Goal: Information Seeking & Learning: Compare options

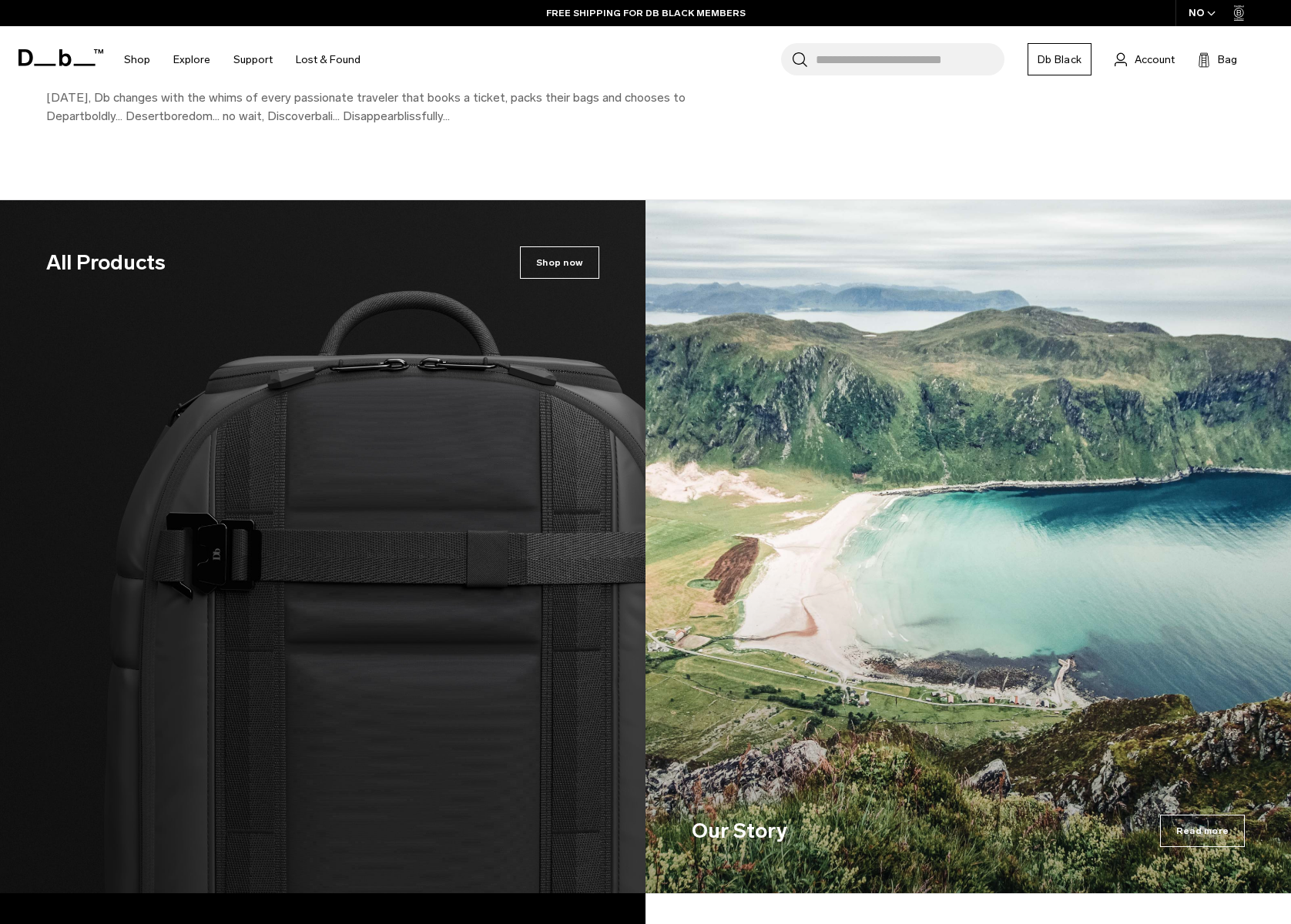
scroll to position [2465, 0]
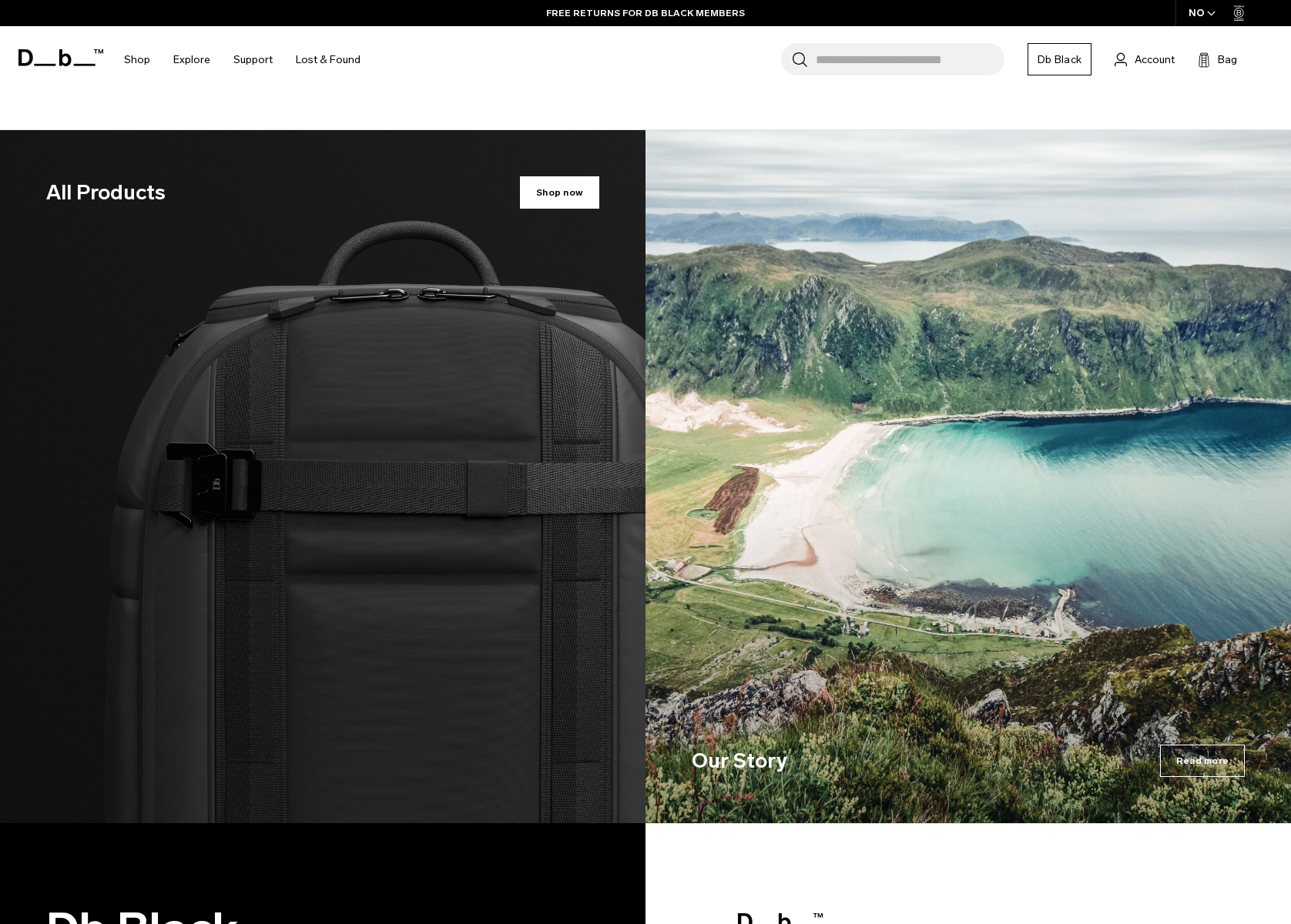
click at [571, 177] on span "Shop now" at bounding box center [559, 192] width 80 height 32
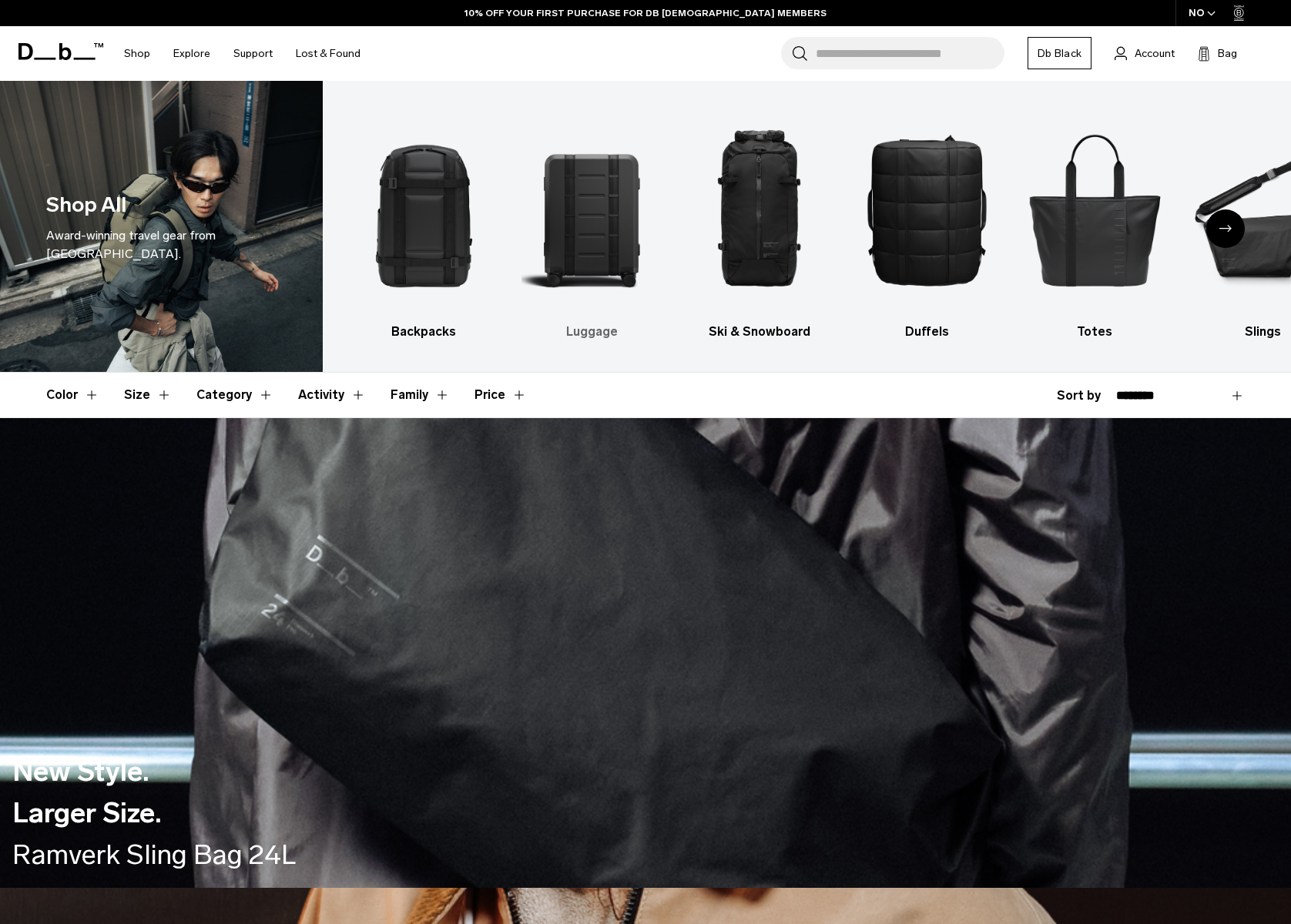
click at [606, 203] on img "2 / 10" at bounding box center [591, 210] width 141 height 211
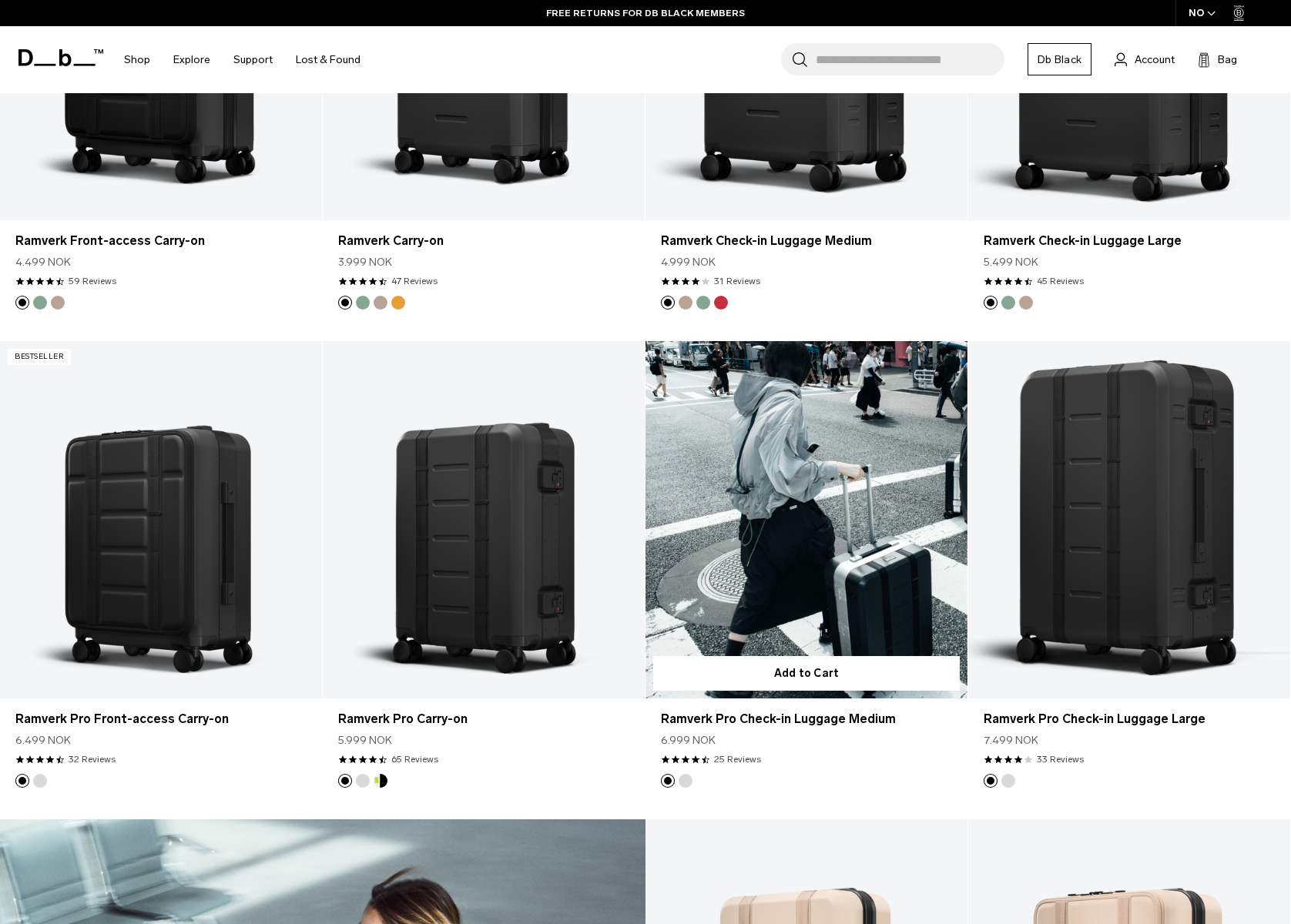
scroll to position [1541, 0]
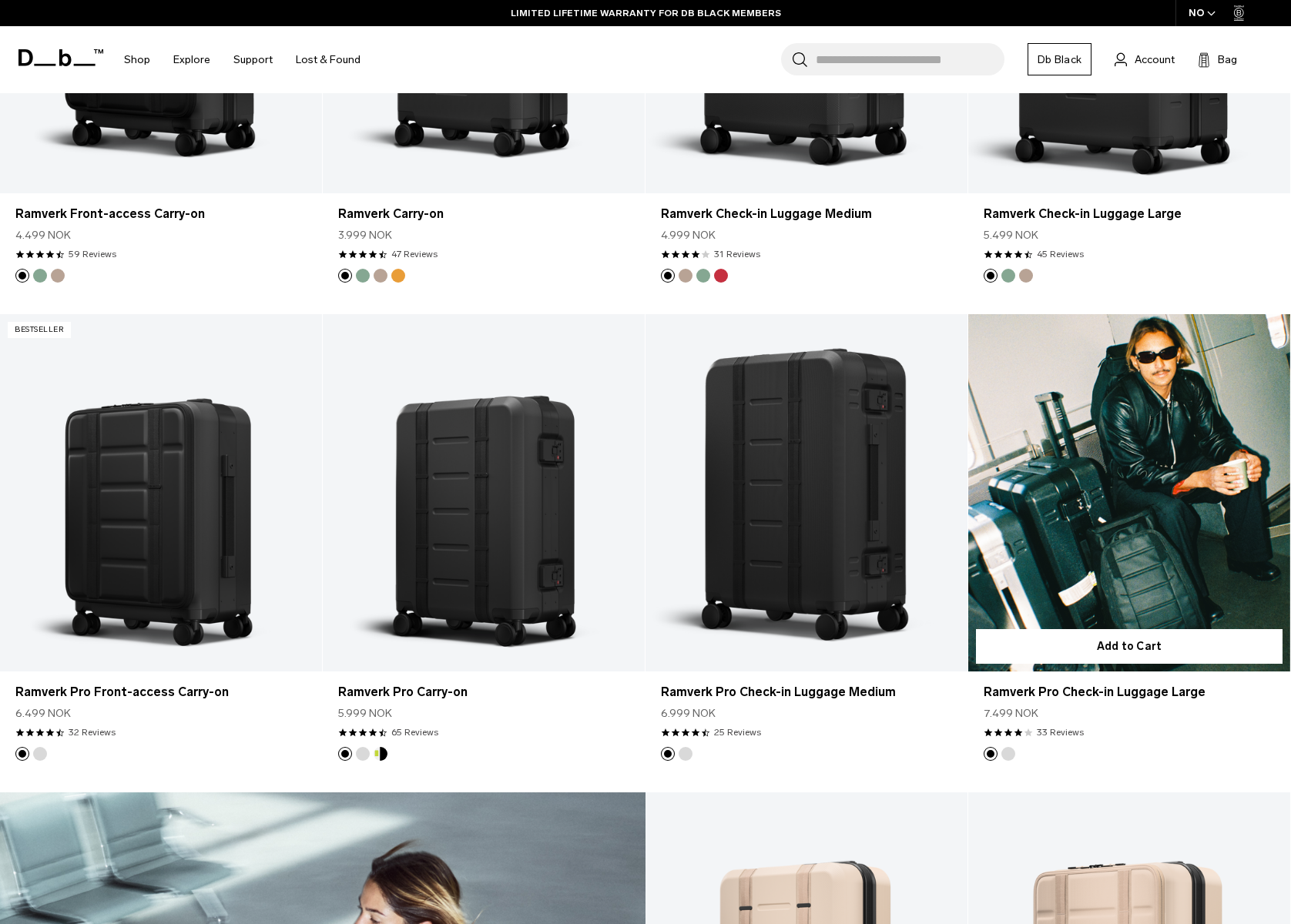
click at [1139, 491] on link "Ramverk Pro Check-in Luggage Large" at bounding box center [1129, 493] width 322 height 358
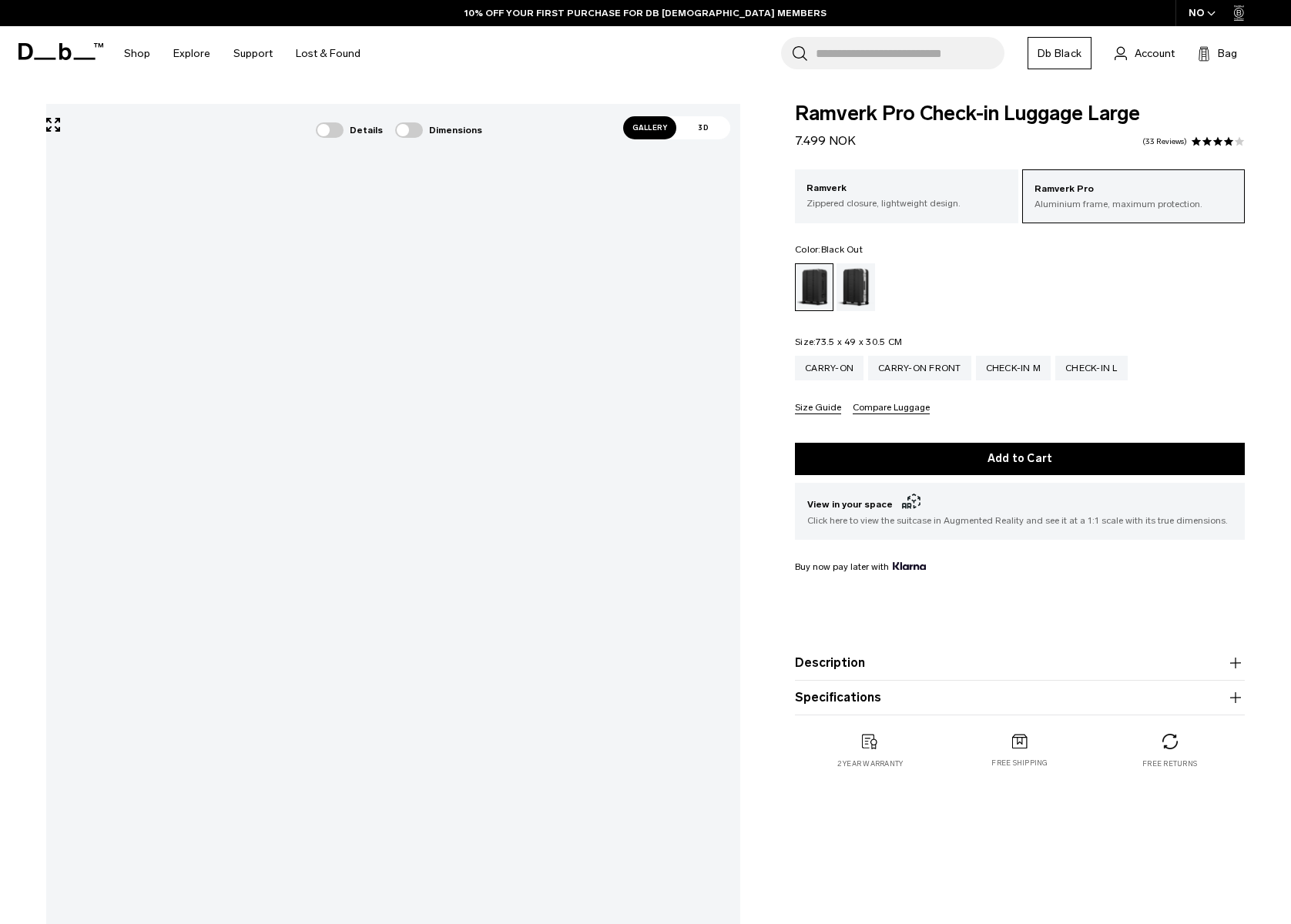
click at [1232, 695] on icon "button" at bounding box center [1235, 697] width 18 height 18
click at [842, 196] on p "Ramverk" at bounding box center [906, 189] width 199 height 16
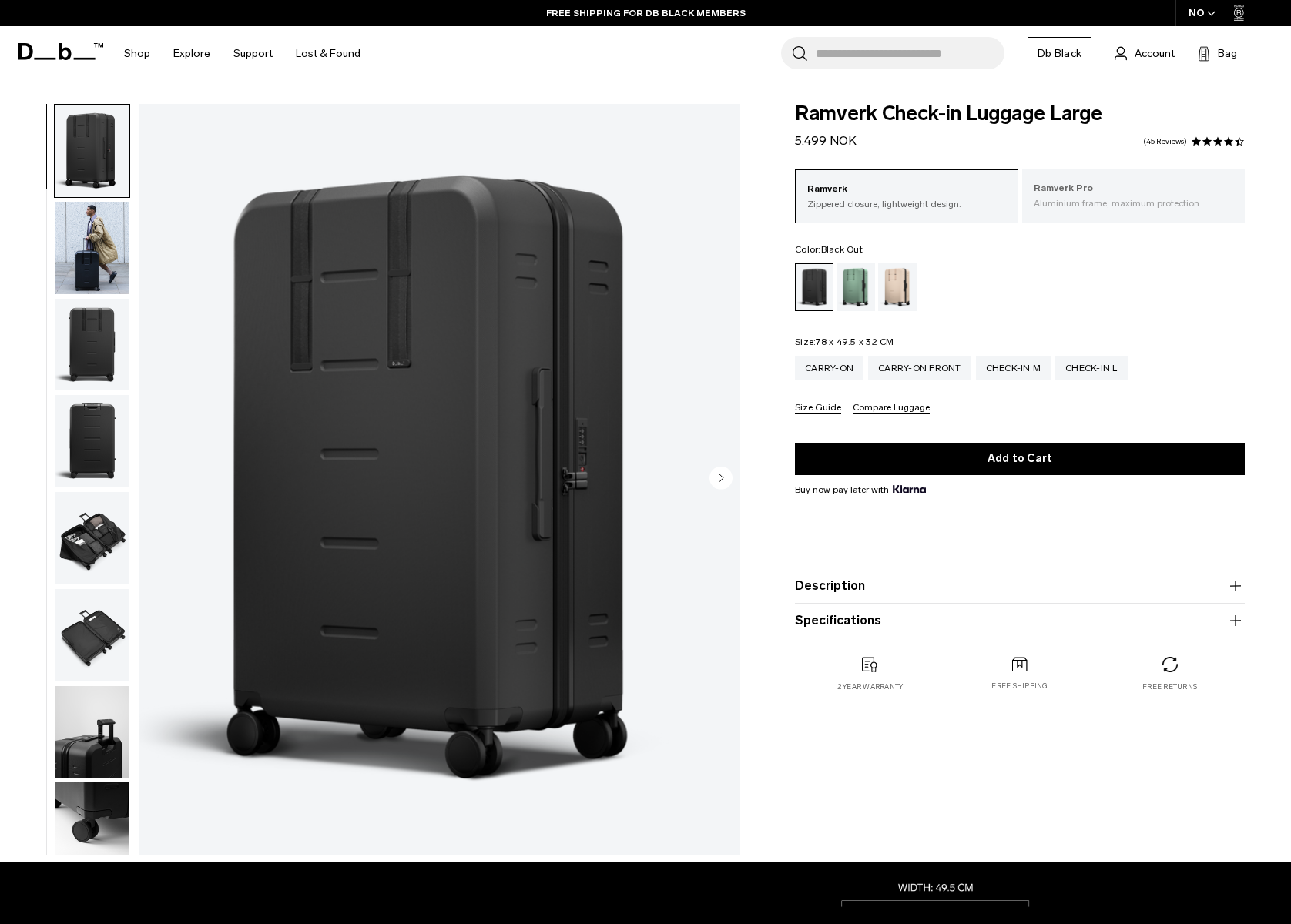
click at [1106, 203] on p "Aluminium frame, maximum protection." at bounding box center [1133, 204] width 199 height 14
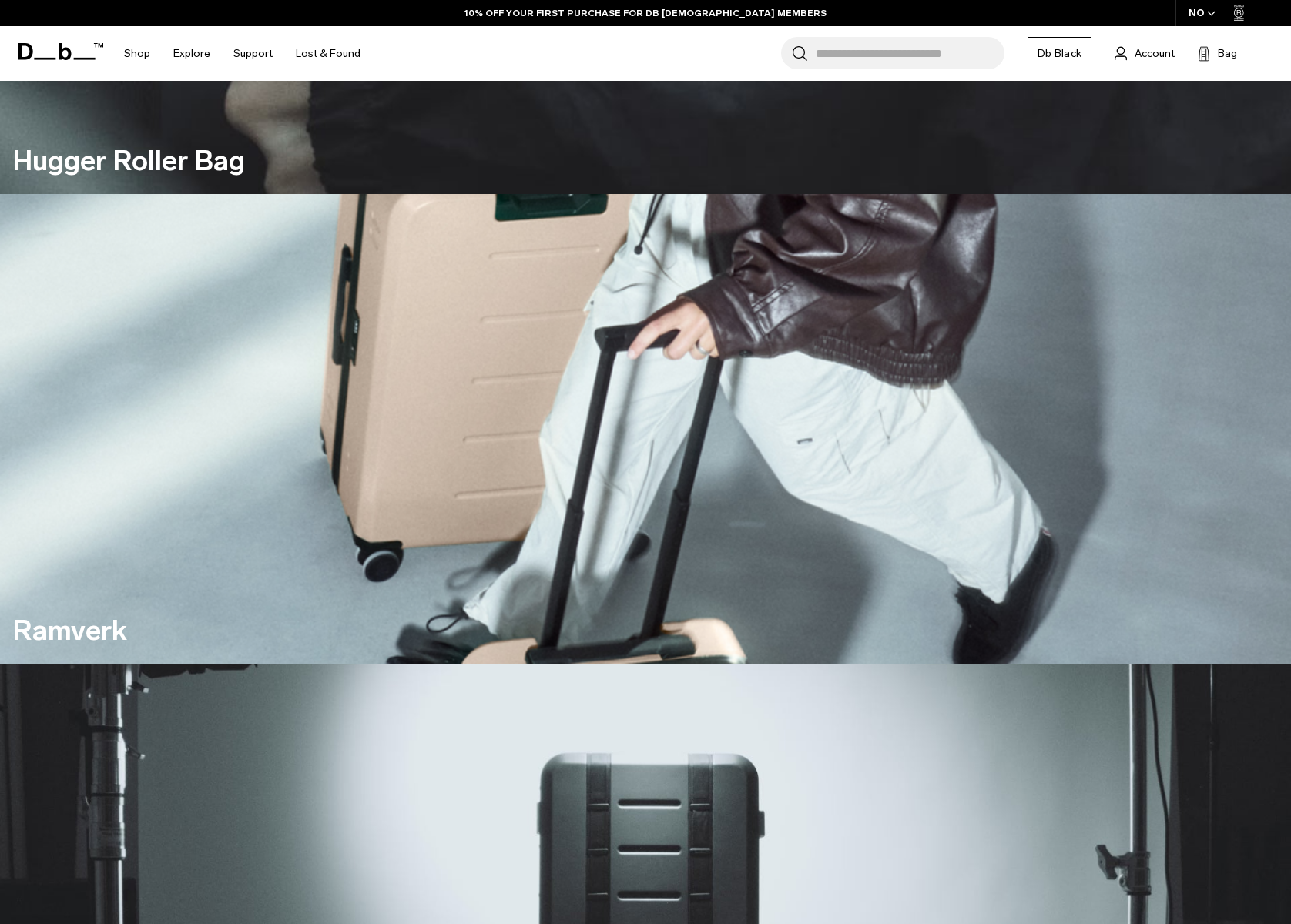
scroll to position [694, 0]
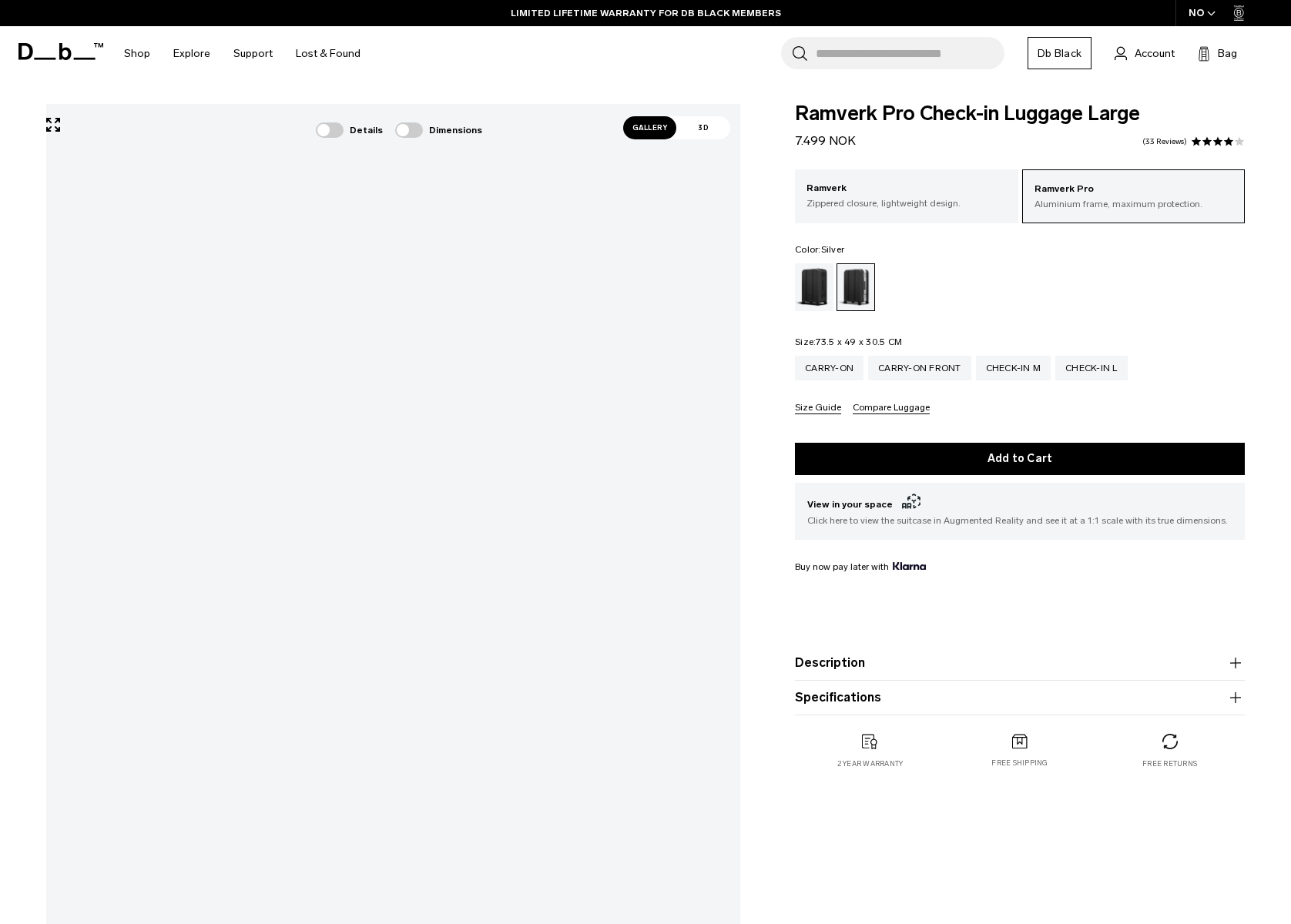
click at [1236, 701] on icon "button" at bounding box center [1235, 697] width 18 height 18
click at [1012, 373] on div "Check-in M" at bounding box center [1013, 368] width 75 height 24
click at [1231, 696] on icon "button" at bounding box center [1235, 697] width 18 height 18
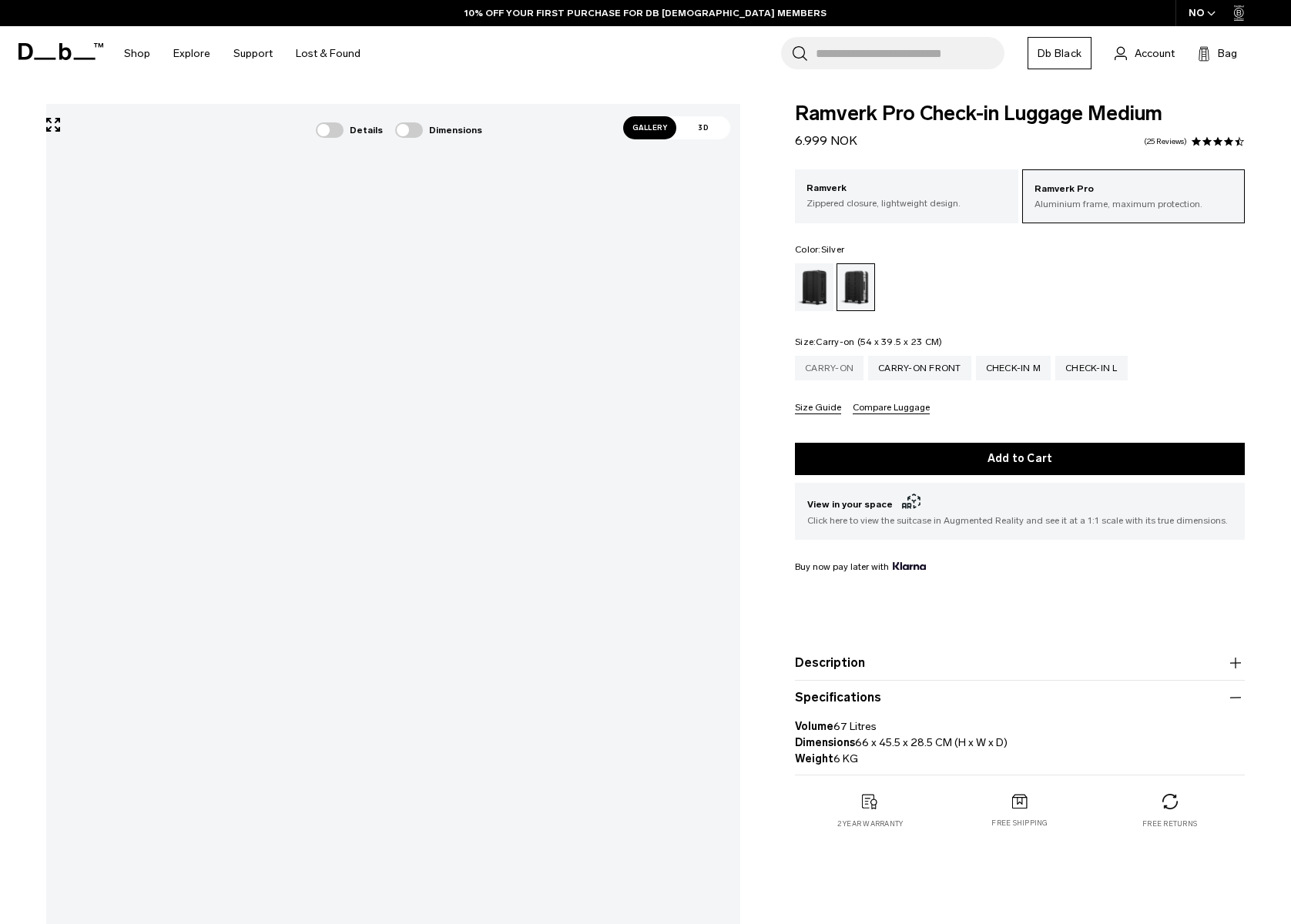
click at [829, 372] on div "Carry-on" at bounding box center [829, 368] width 68 height 24
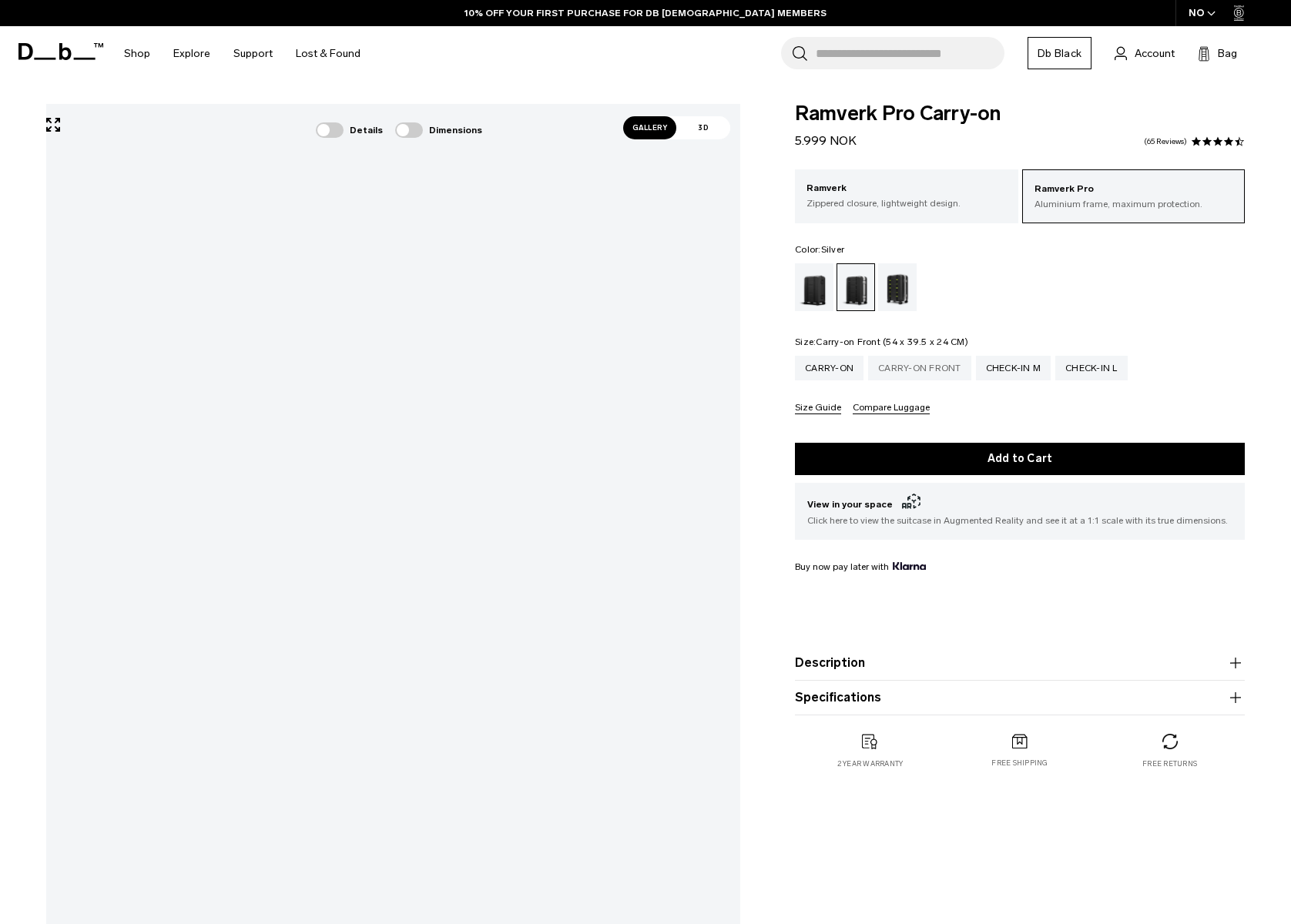
click at [904, 372] on div "Carry-on Front" at bounding box center [919, 368] width 103 height 24
click at [1235, 697] on icon "button" at bounding box center [1235, 697] width 18 height 18
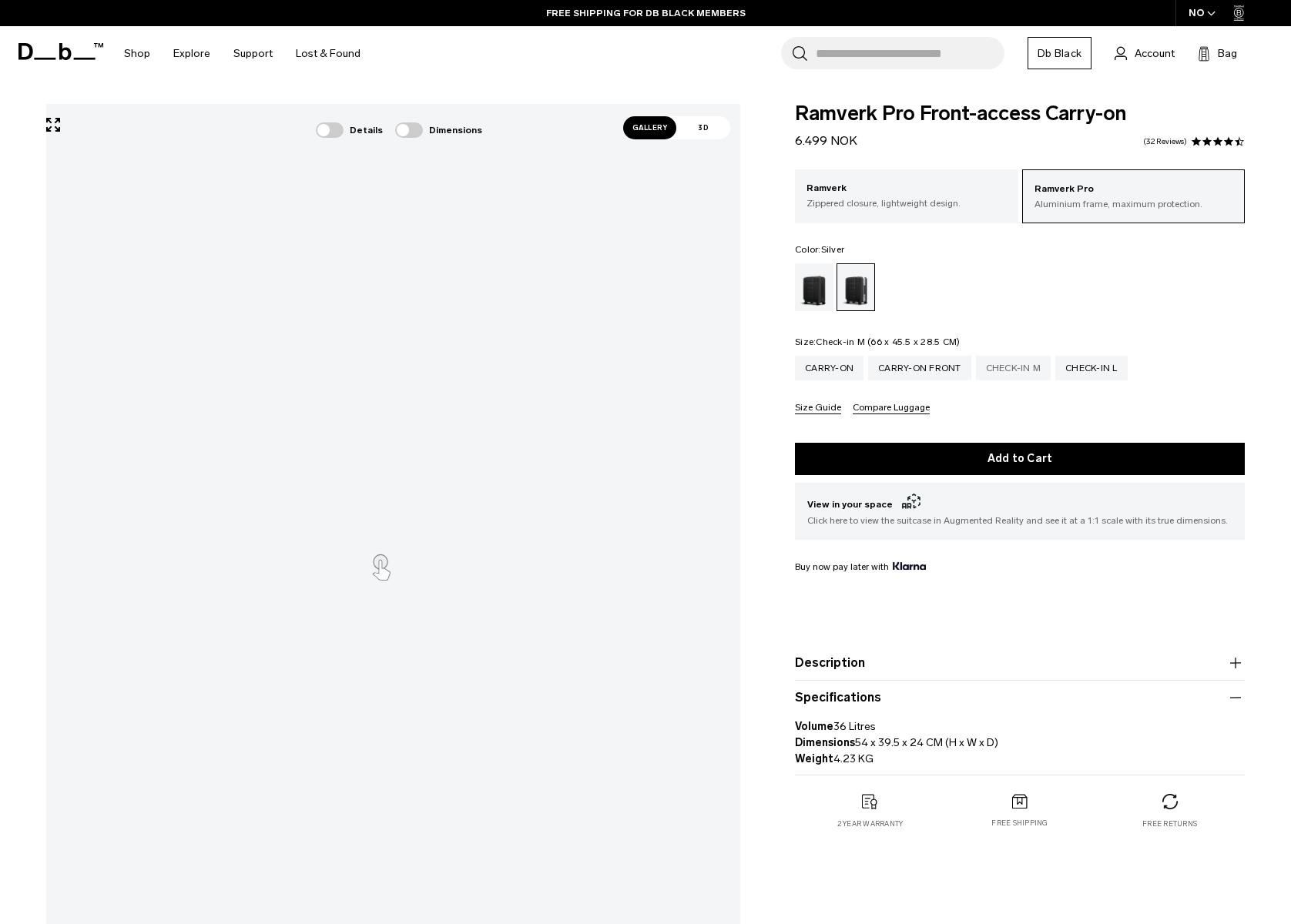
click at [1017, 372] on div "Check-in M" at bounding box center [1013, 368] width 75 height 24
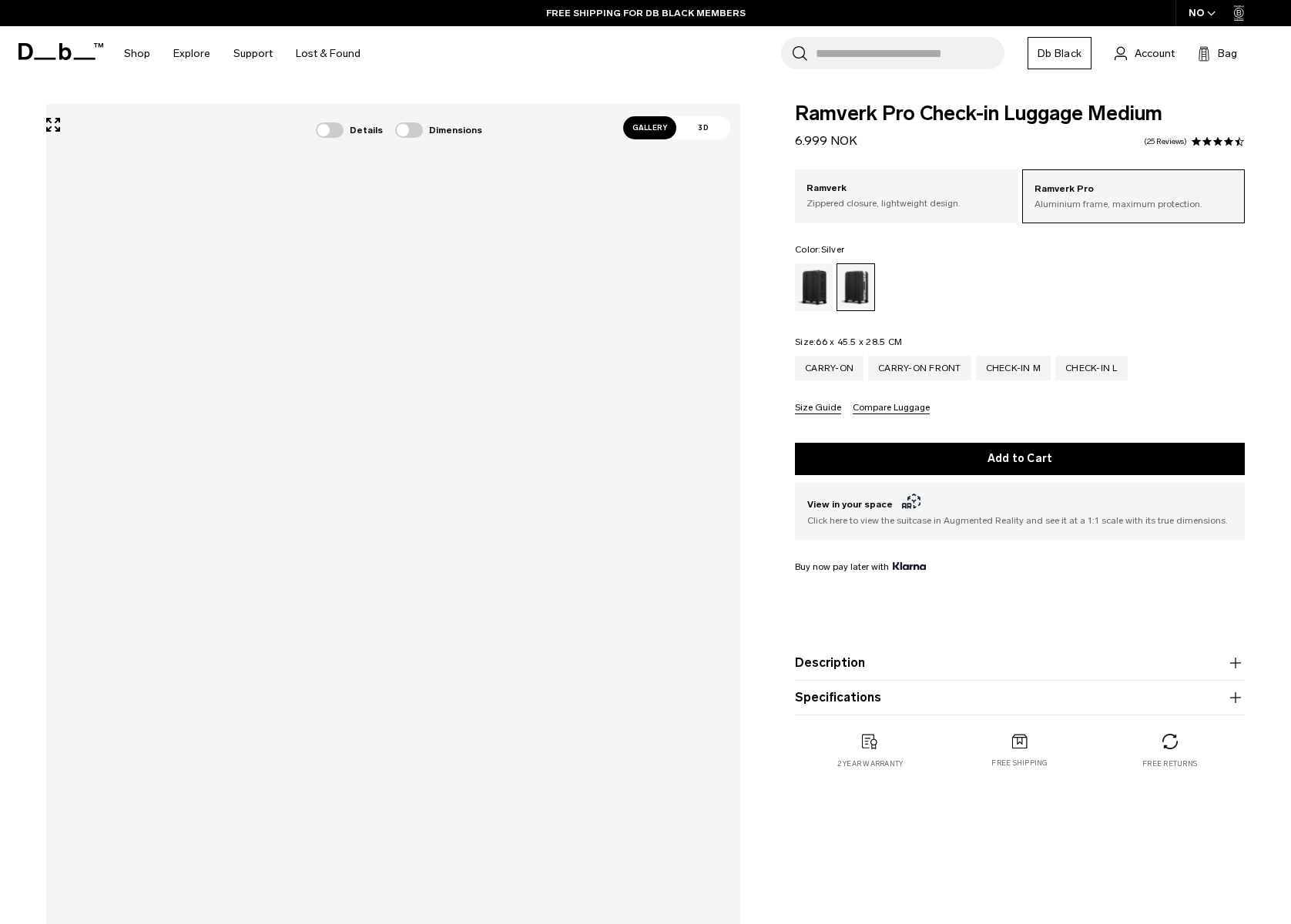
click at [0, 494] on html "Skip to content BUY NOW, PAY LATER WITH KLARNA 10% OFF YOUR FIRST PURCHASE FOR …" at bounding box center [645, 462] width 1291 height 924
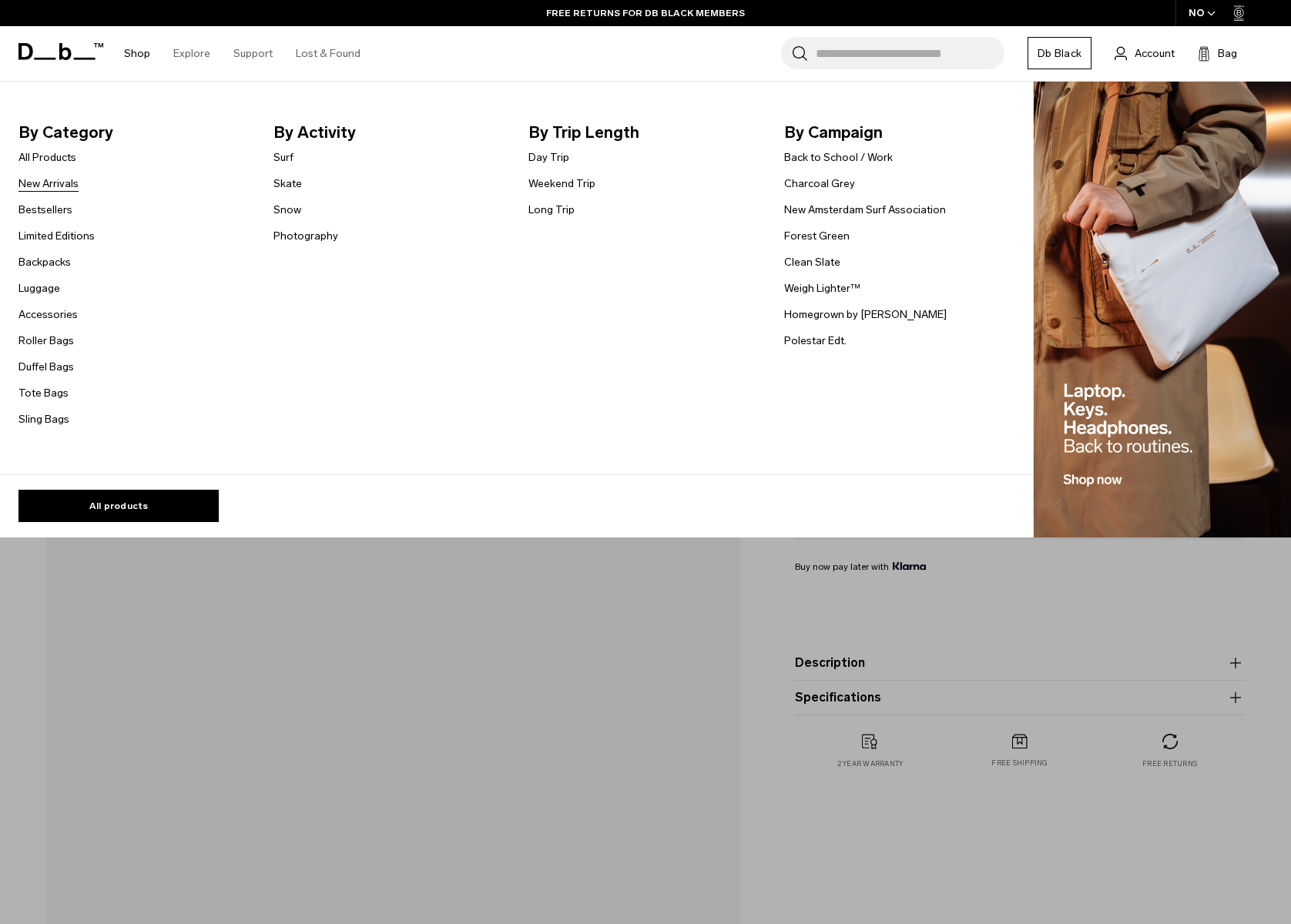
click at [60, 183] on link "New Arrivals" at bounding box center [48, 184] width 60 height 16
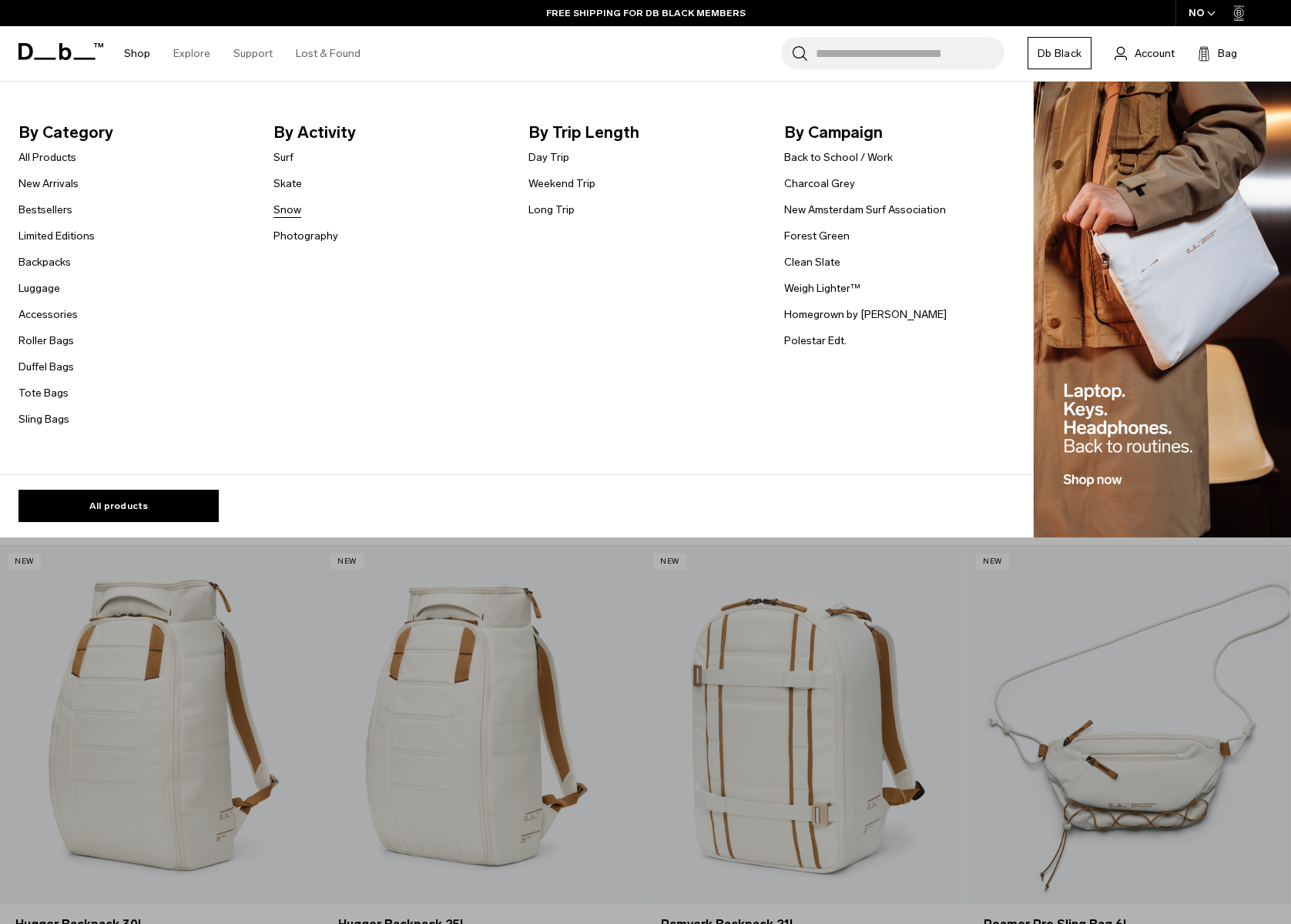
click at [288, 210] on link "Snow" at bounding box center [287, 210] width 28 height 16
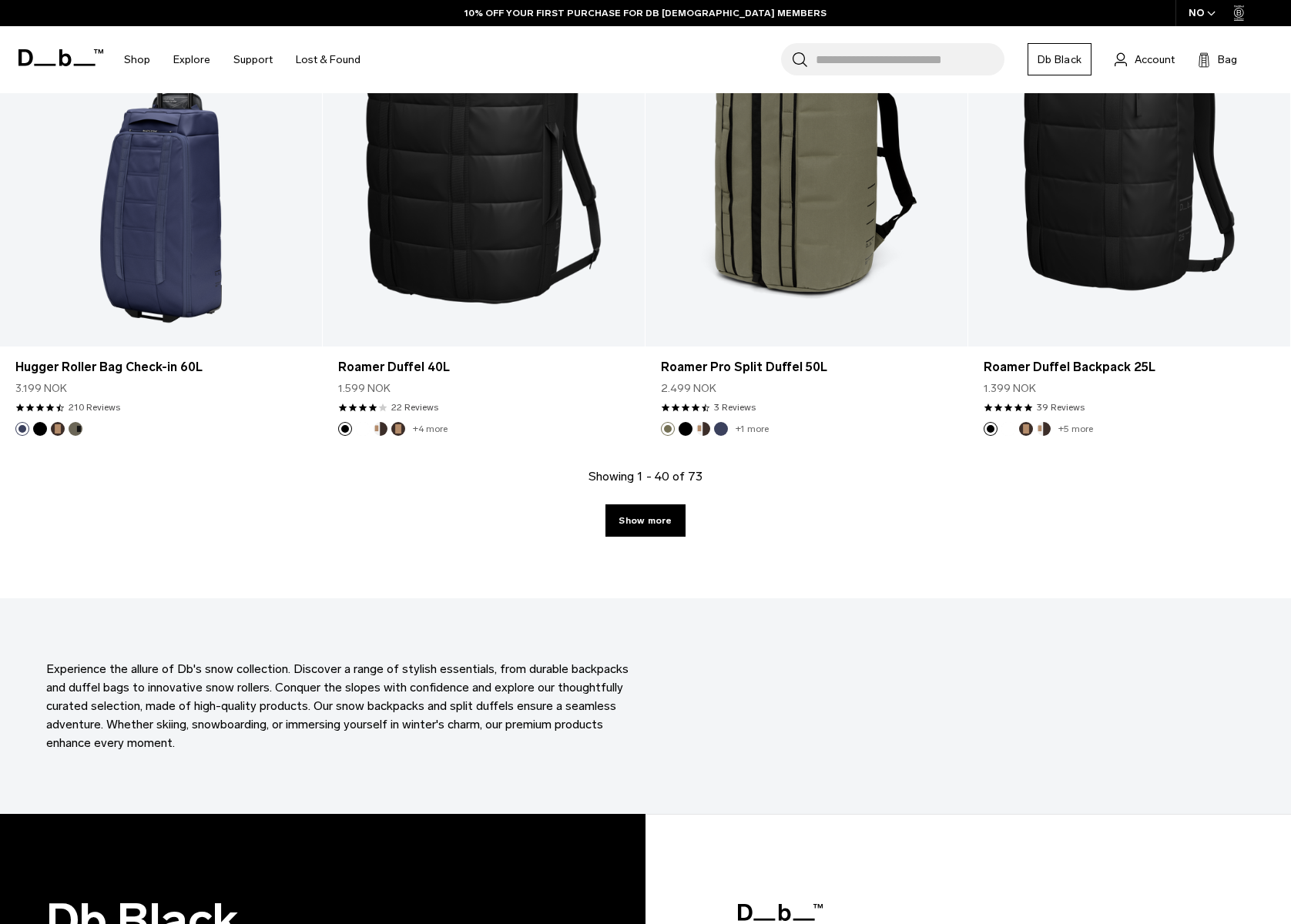
scroll to position [4853, 0]
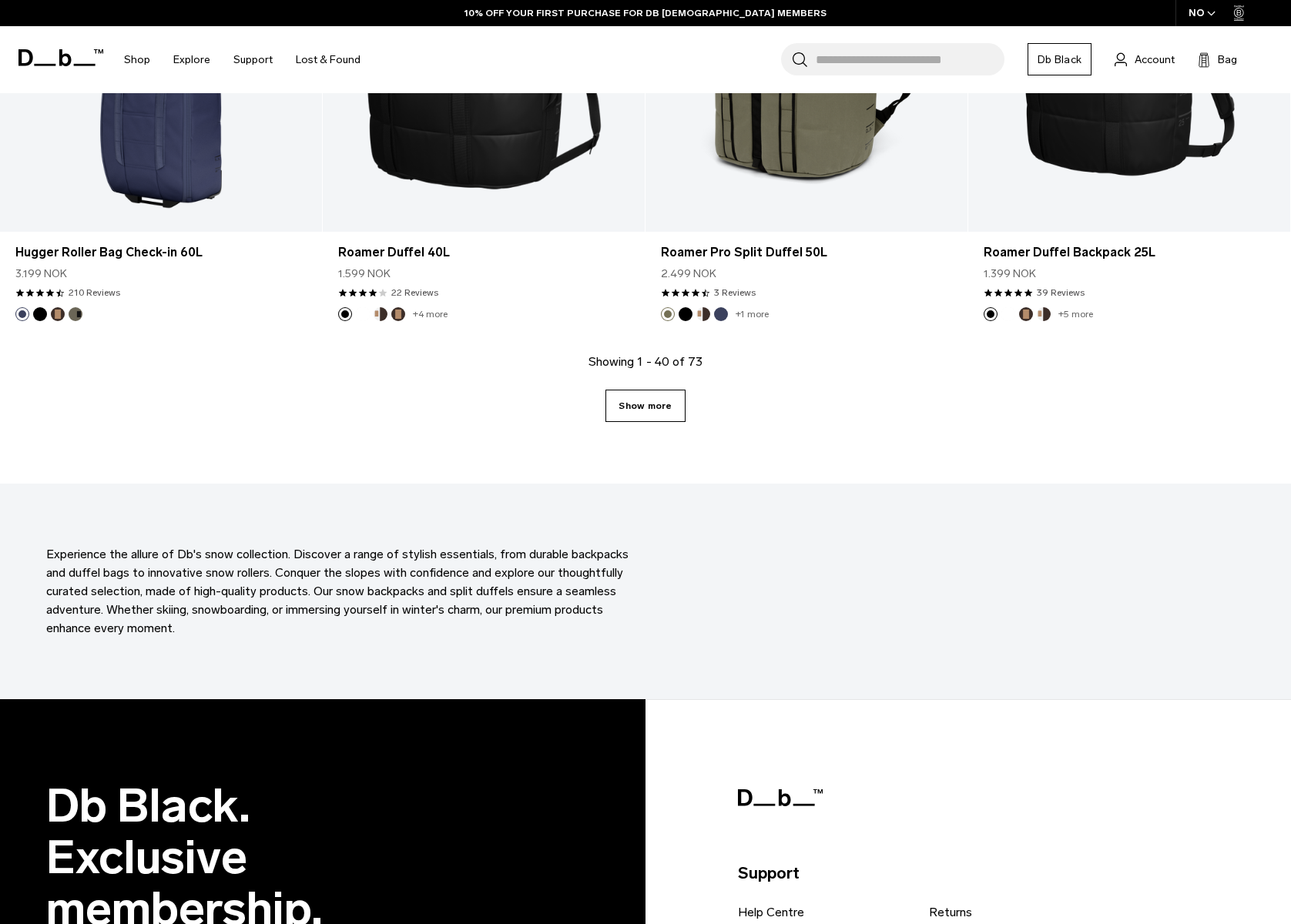
click at [651, 415] on link "Show more" at bounding box center [645, 405] width 80 height 32
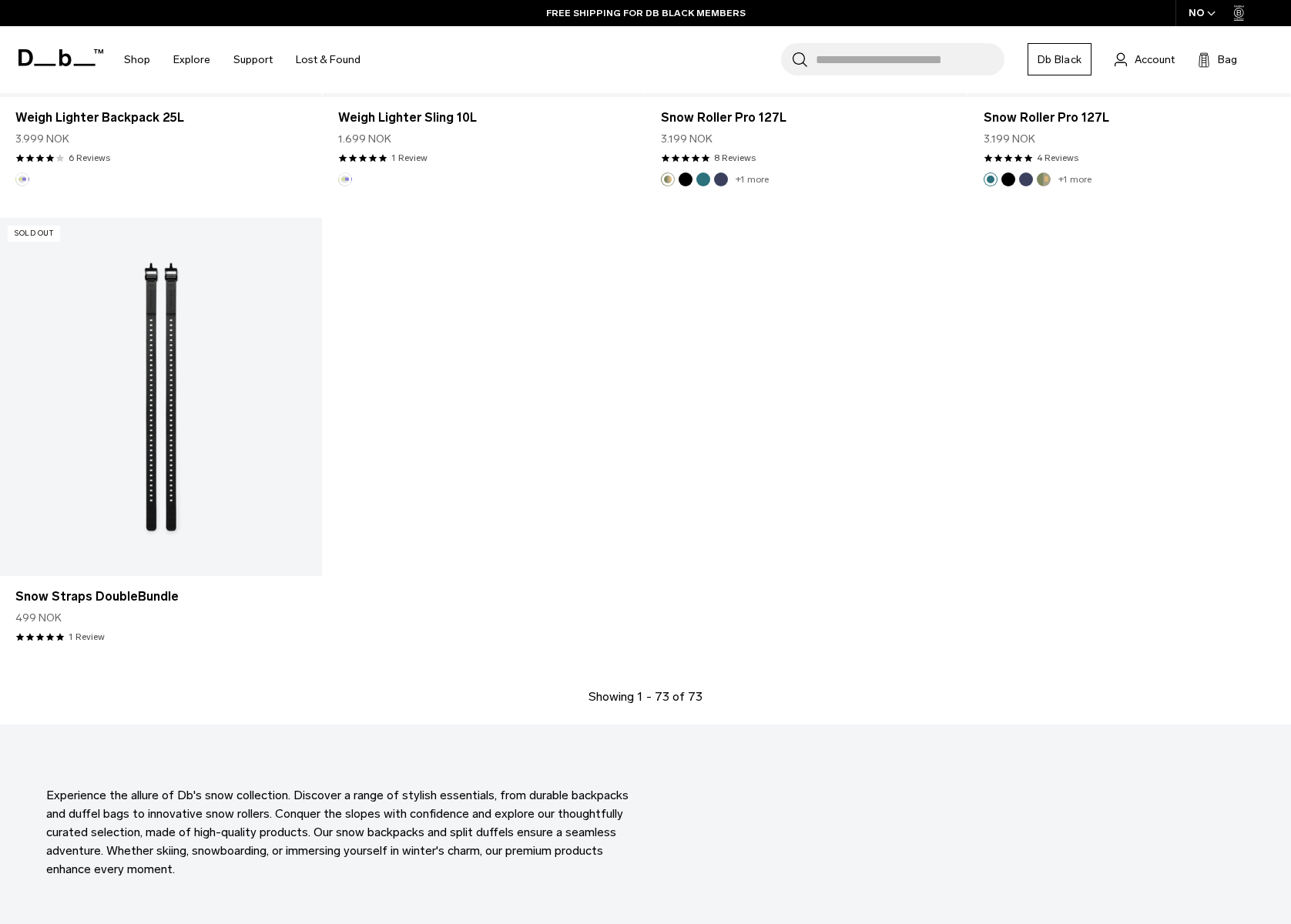
scroll to position [8946, 0]
